Goal: Complete application form

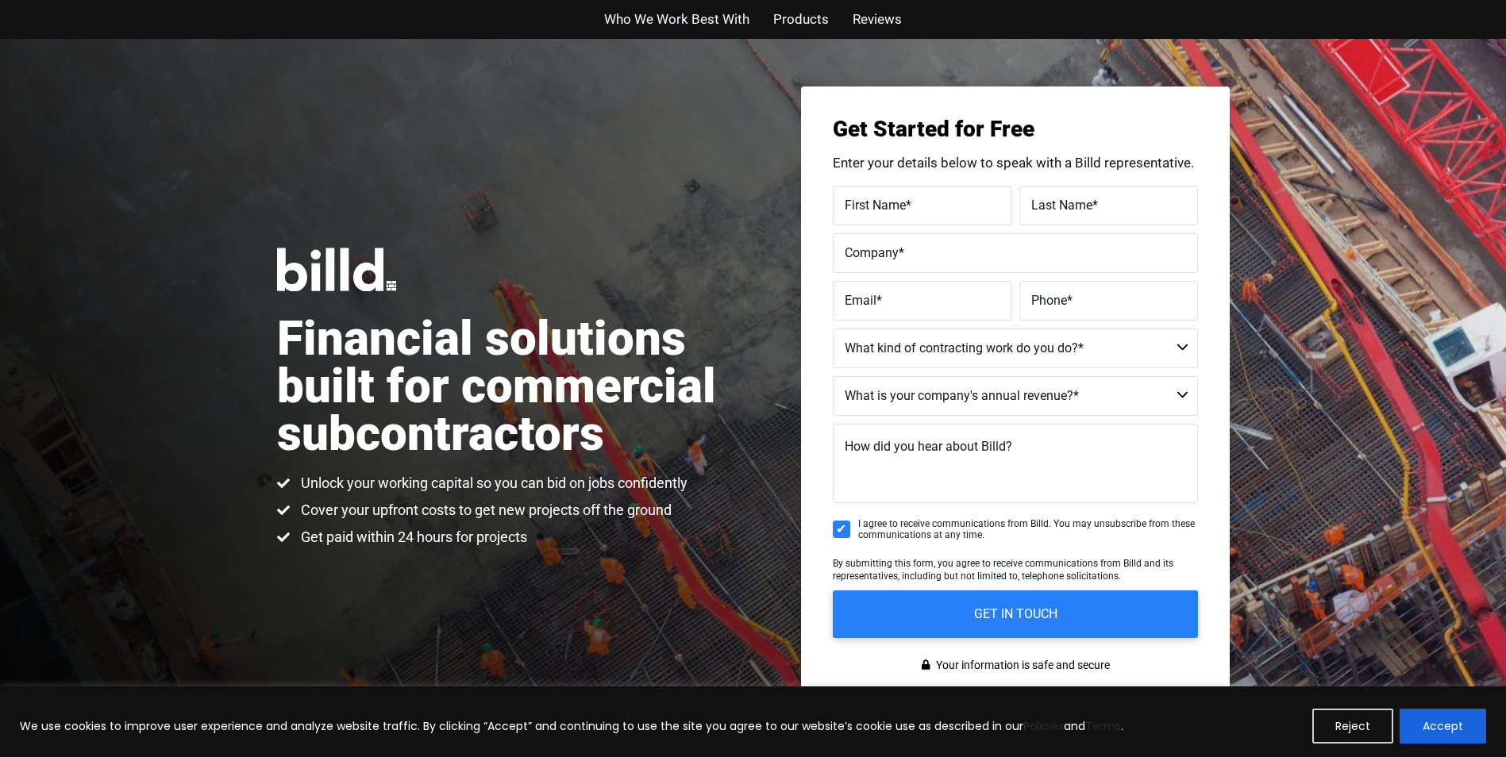
click at [939, 207] on label "First Name *" at bounding box center [922, 205] width 155 height 23
click at [939, 207] on input "First Name *" at bounding box center [922, 206] width 179 height 40
click at [925, 212] on input "First Name *" at bounding box center [922, 206] width 179 height 40
type input "[PERSON_NAME]"
type input "Slonim"
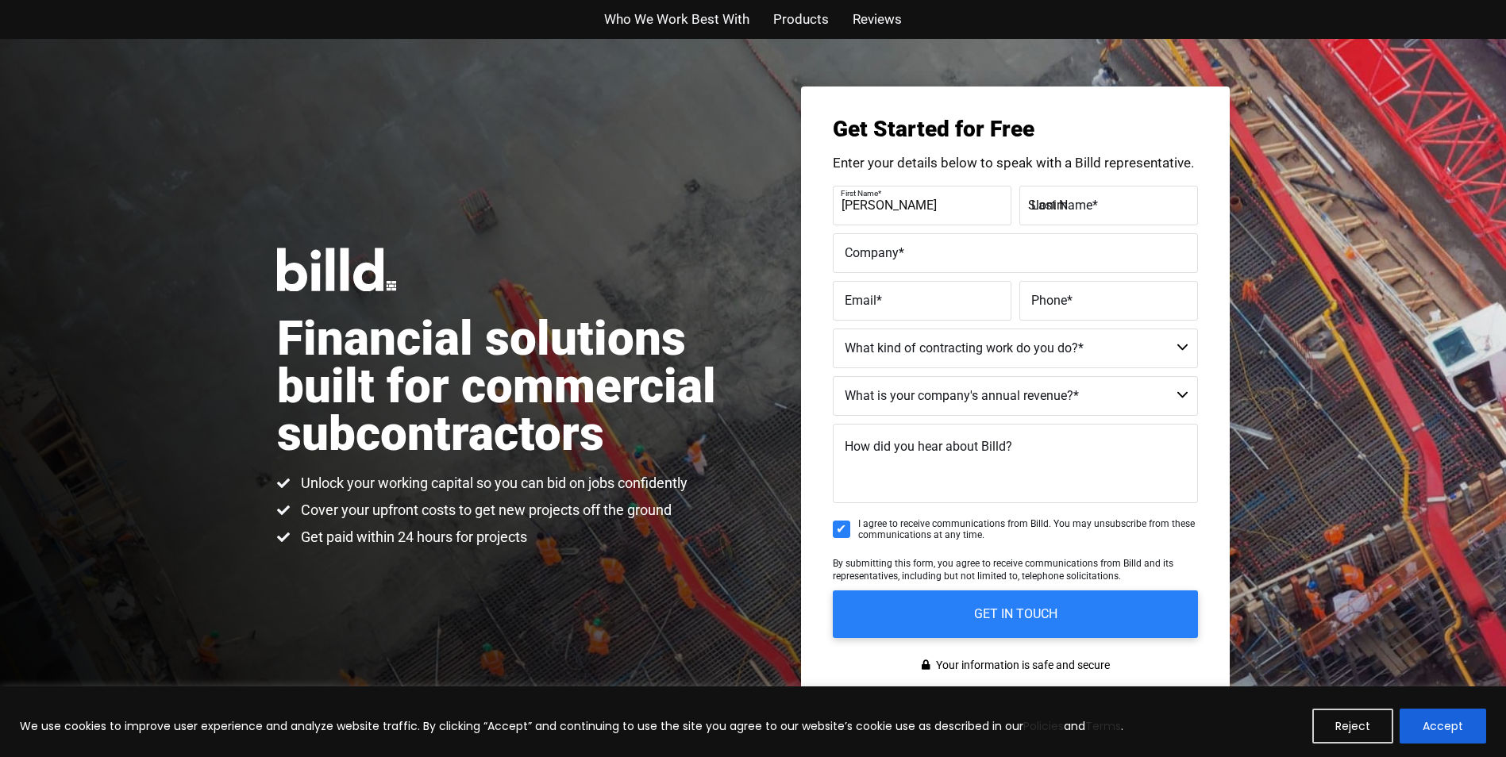
type input "6848"
type input "[EMAIL_ADDRESS][DOMAIN_NAME]"
type input "[PHONE_NUMBER]"
click at [873, 254] on input "6848" at bounding box center [1015, 253] width 365 height 40
type input "6"
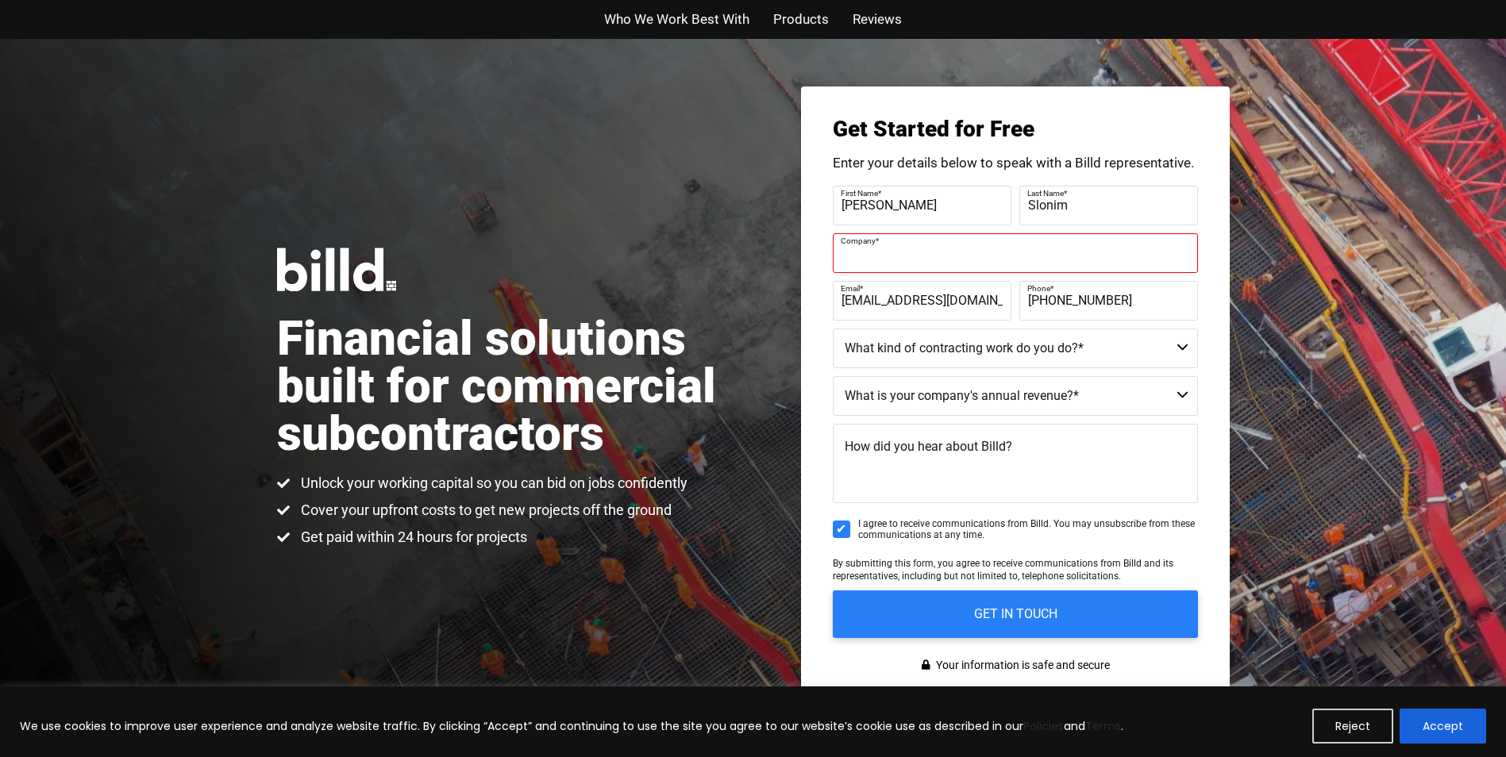
type input "c"
type input "[GEOGRAPHIC_DATA][DOMAIN_NAME]"
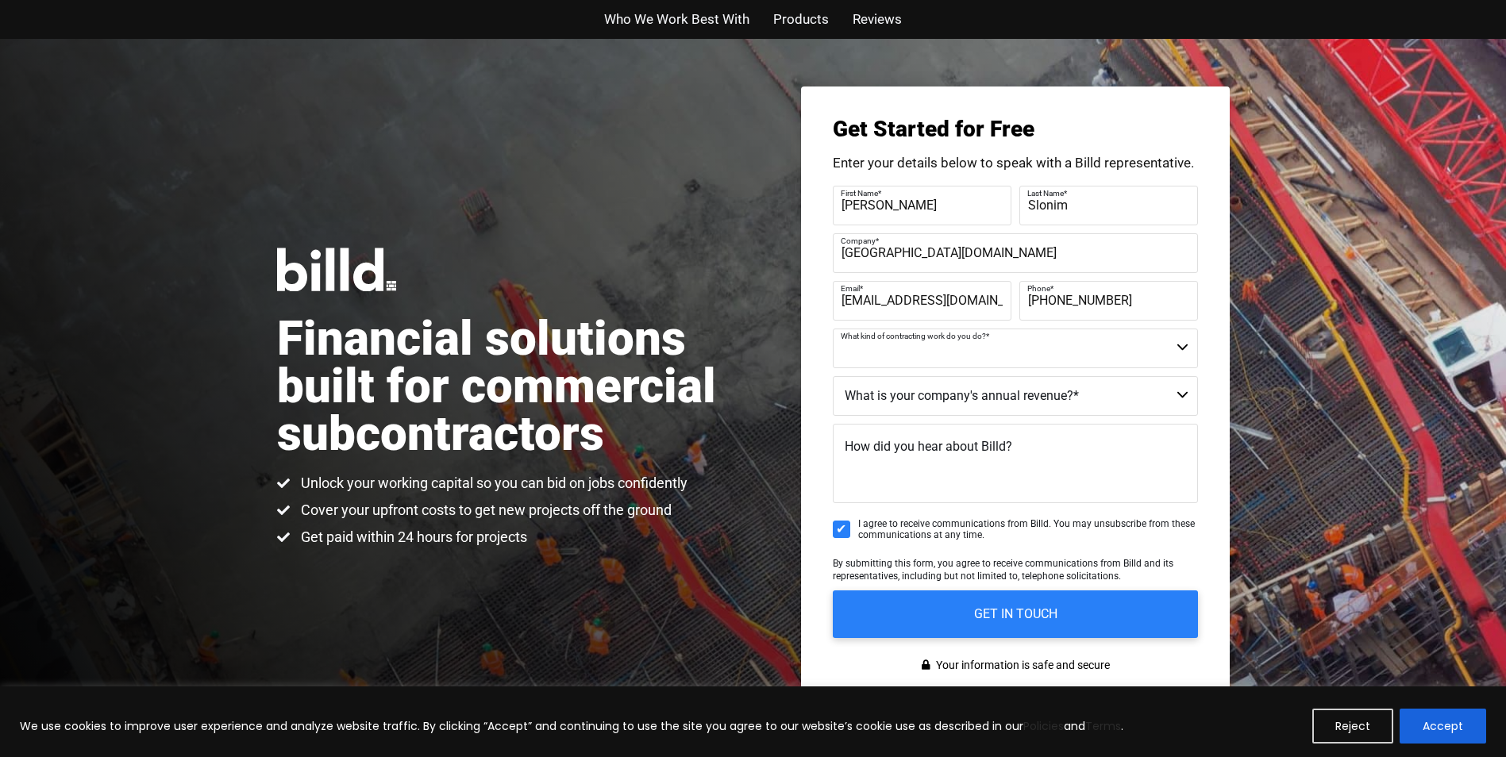
click at [1181, 347] on select "Commercial Commercial and Residential Residential Not a Contractor" at bounding box center [1015, 349] width 365 height 40
click at [848, 356] on select "Commercial Commercial and Residential Residential Not a Contractor" at bounding box center [1015, 349] width 365 height 40
click at [855, 352] on select "Commercial Commercial and Residential Residential Not a Contractor" at bounding box center [1015, 349] width 365 height 40
select select "Residential"
click at [833, 329] on select "Commercial Commercial and Residential Residential Not a Contractor" at bounding box center [1015, 349] width 365 height 40
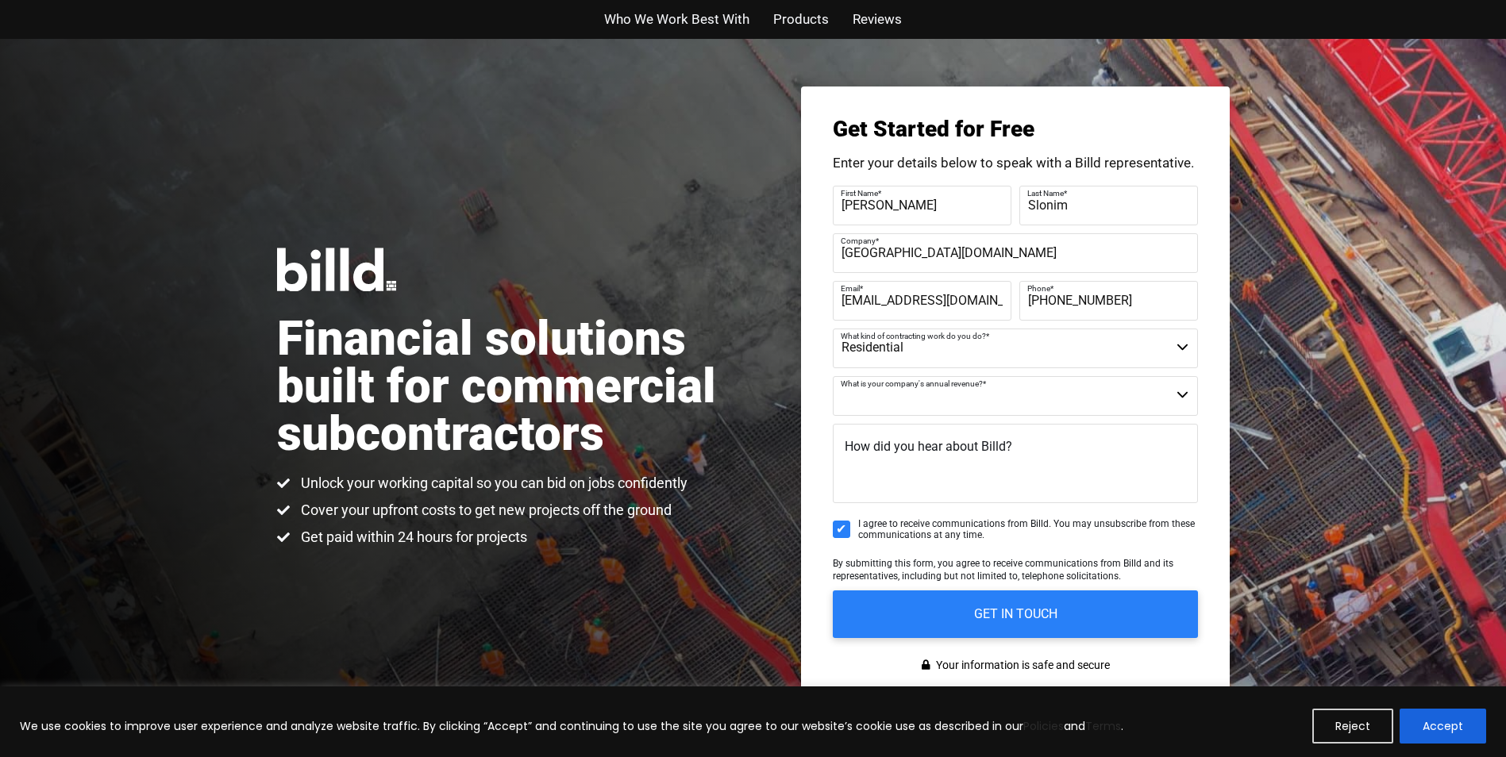
click at [1182, 395] on select "$40M + $25M - $40M $8M - $25M $4M - $8M $2M - $4M $1M - $2M Less than $1M" at bounding box center [1015, 396] width 365 height 40
select select "$1M - $2M"
click at [833, 376] on select "$40M + $25M - $40M $8M - $25M $4M - $8M $2M - $4M $1M - $2M Less than $1M" at bounding box center [1015, 396] width 365 height 40
click at [932, 465] on textarea "How did you hear about Billd?" at bounding box center [1015, 463] width 365 height 79
type textarea "a"
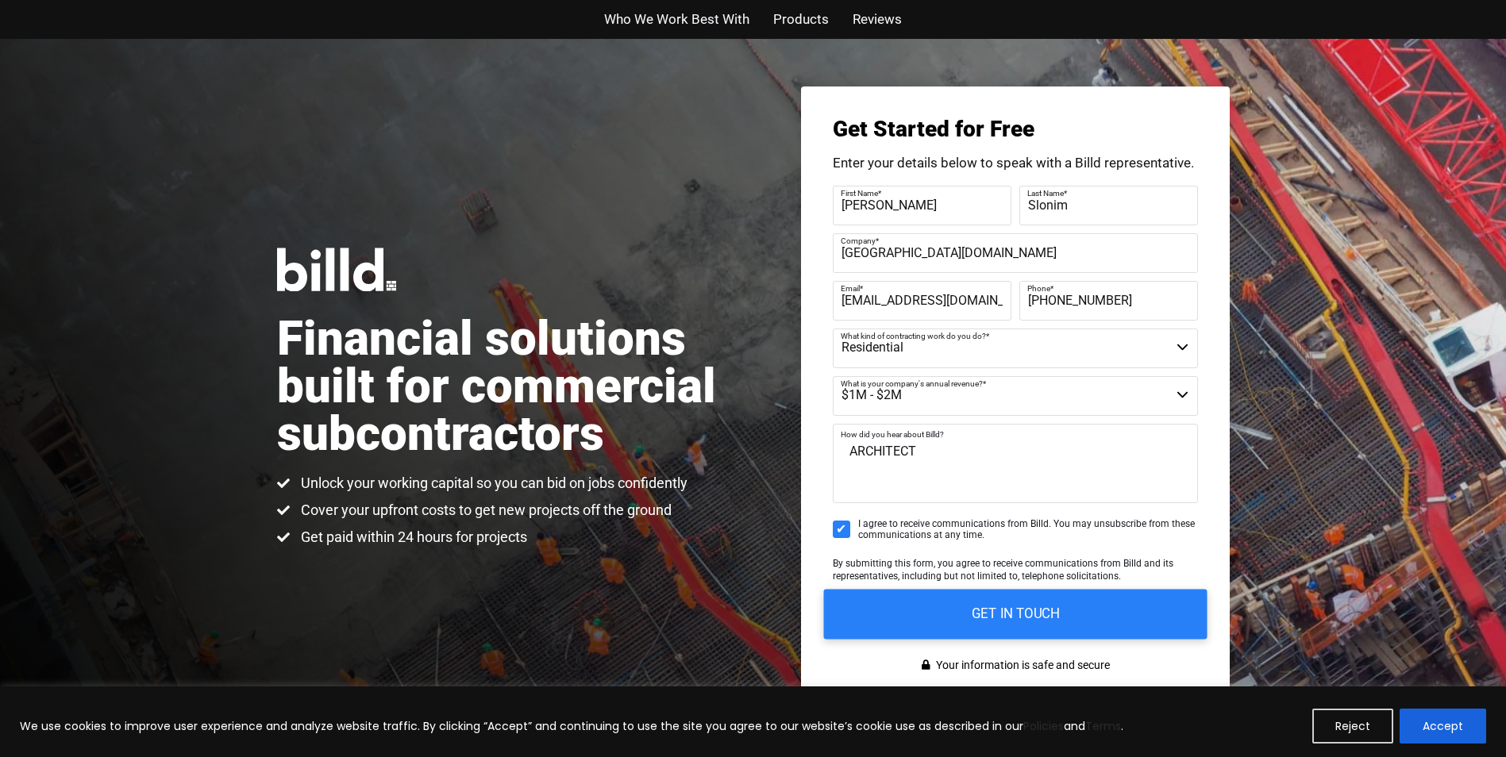
type textarea "ARCHITECT"
click at [999, 614] on input "GET IN TOUCH" at bounding box center [1014, 614] width 383 height 50
